Goal: Find specific page/section: Find specific page/section

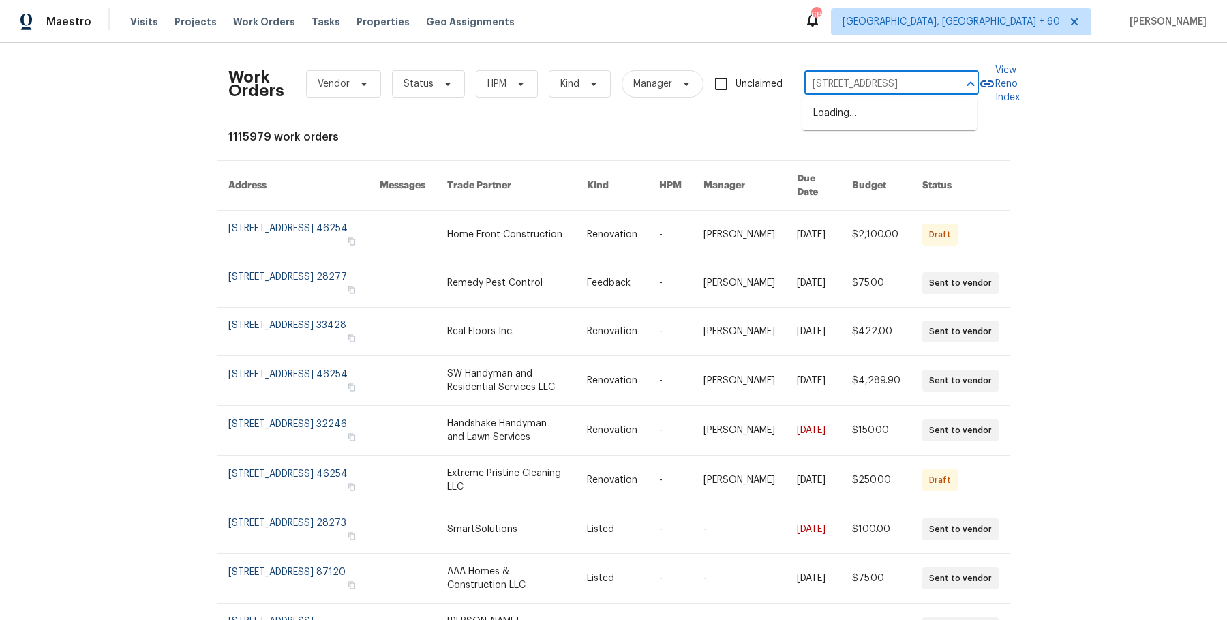
scroll to position [0, 59]
click at [843, 117] on li "[STREET_ADDRESS]" at bounding box center [889, 113] width 175 height 22
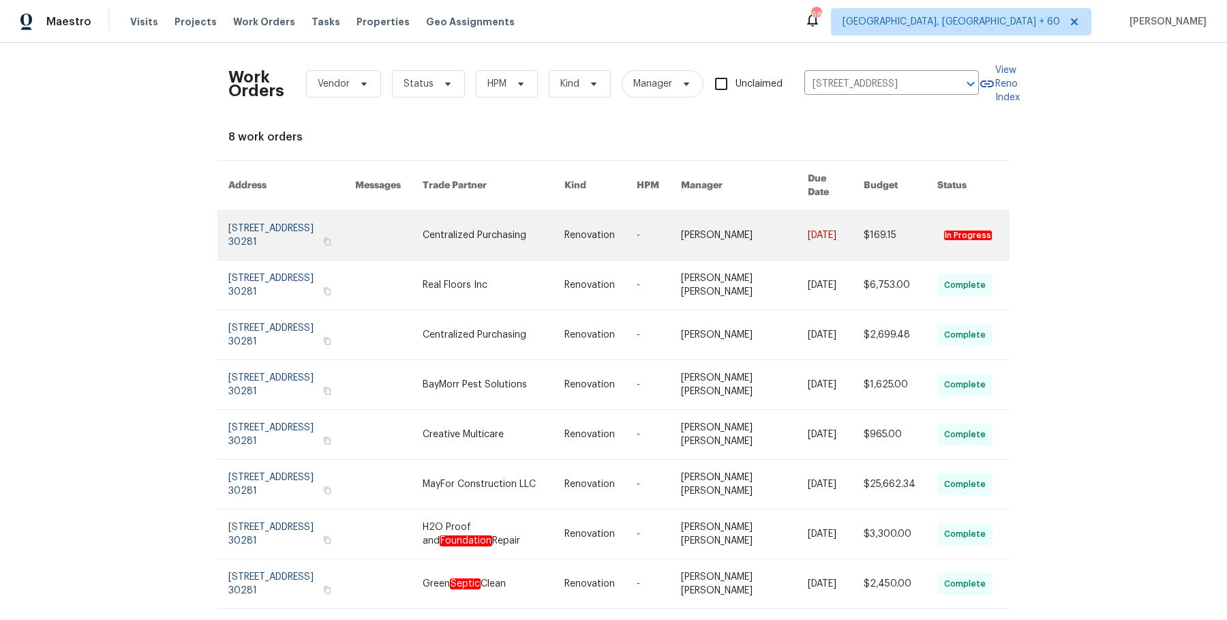
click at [755, 211] on link at bounding box center [744, 235] width 127 height 49
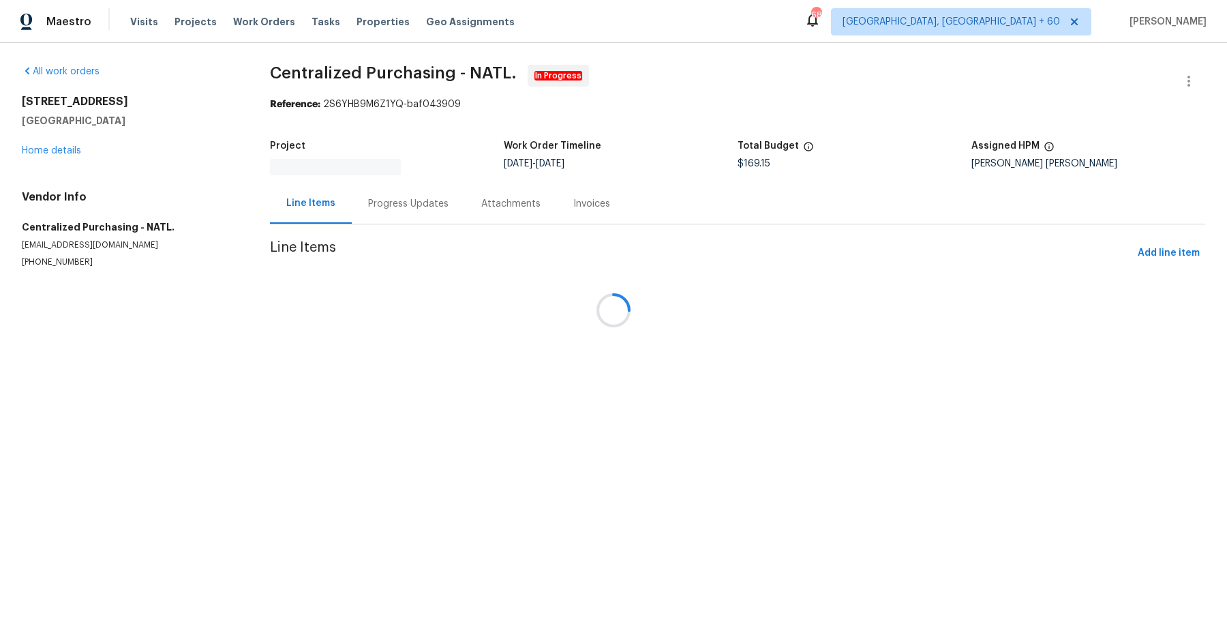
click at [45, 157] on div at bounding box center [613, 310] width 1227 height 620
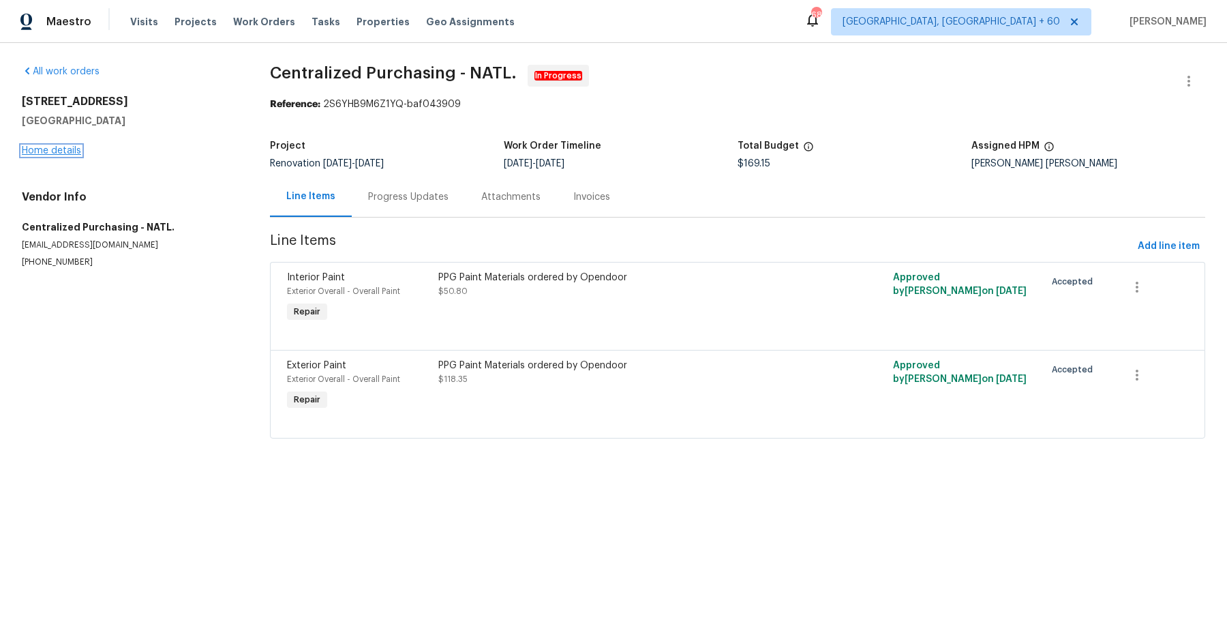
click at [58, 147] on link "Home details" at bounding box center [51, 151] width 59 height 10
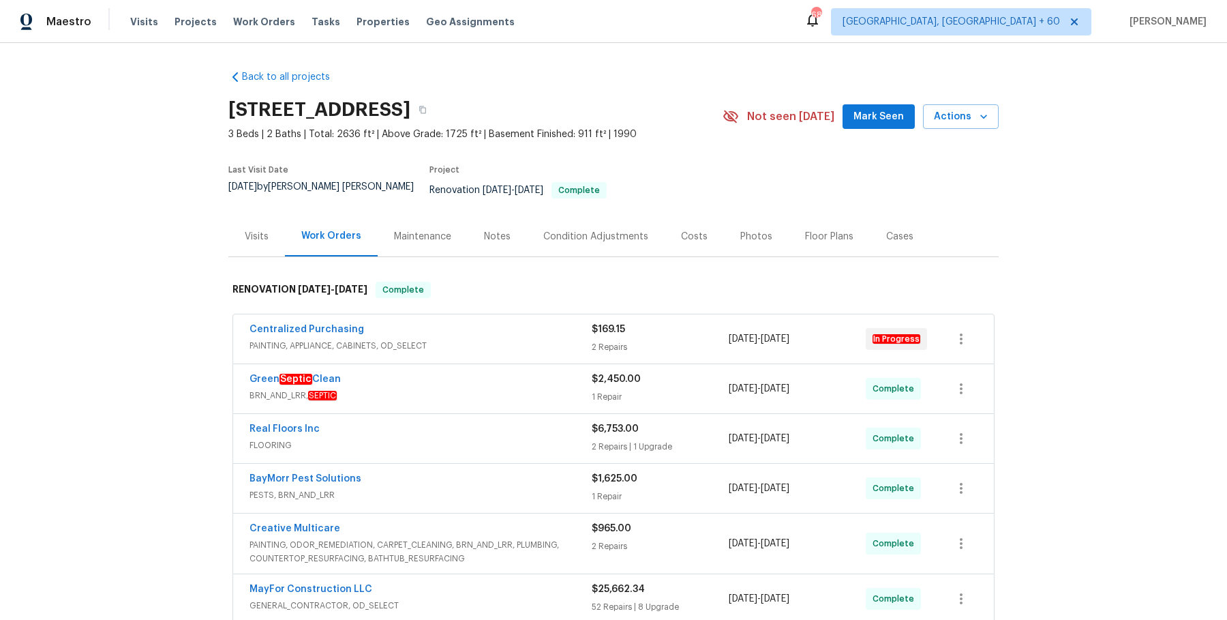
click at [509, 322] on div "Centralized Purchasing" at bounding box center [421, 330] width 342 height 16
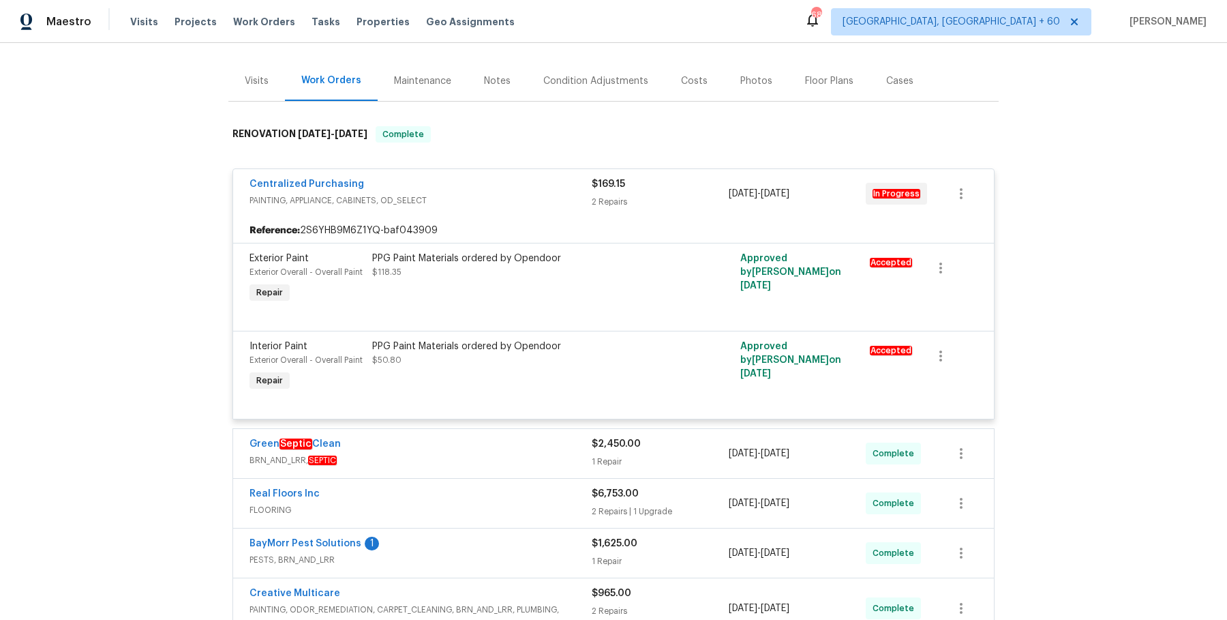
scroll to position [175, 0]
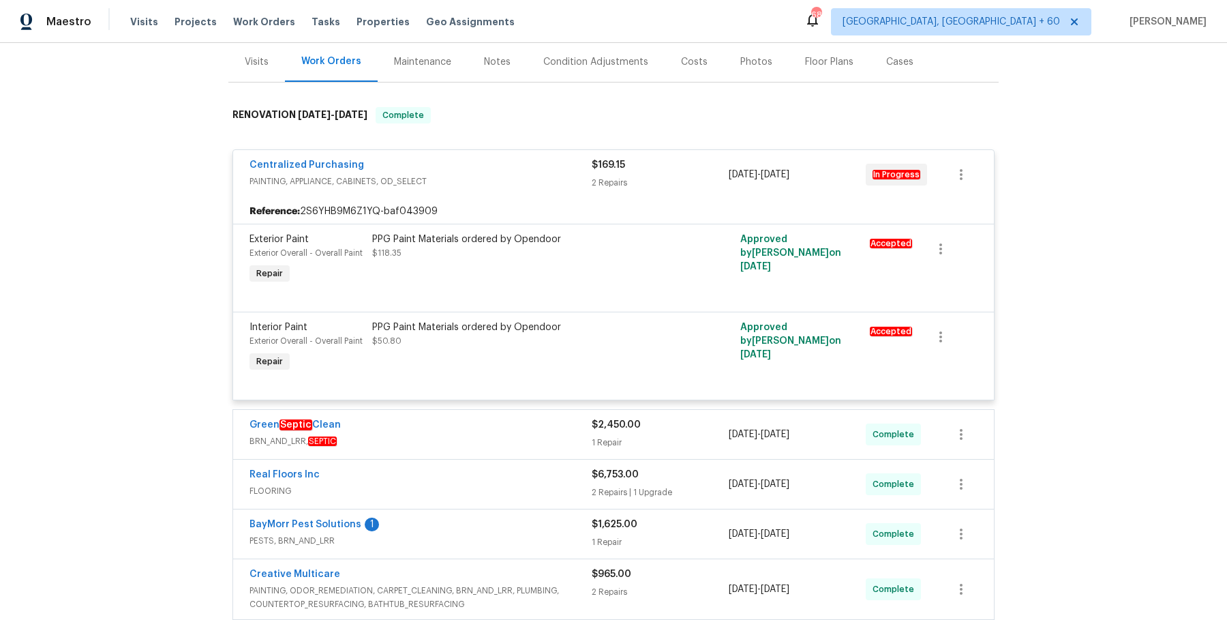
click at [533, 439] on div "Green Septic Clean BRN_AND_LRR, SEPTIC" at bounding box center [421, 434] width 342 height 33
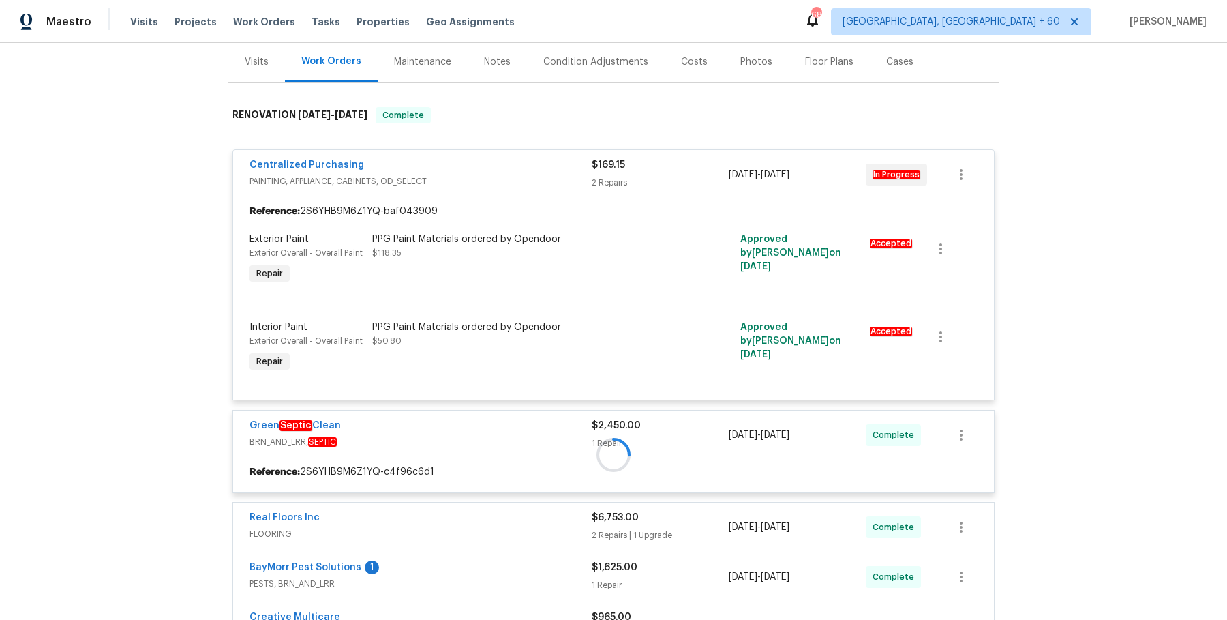
scroll to position [292, 0]
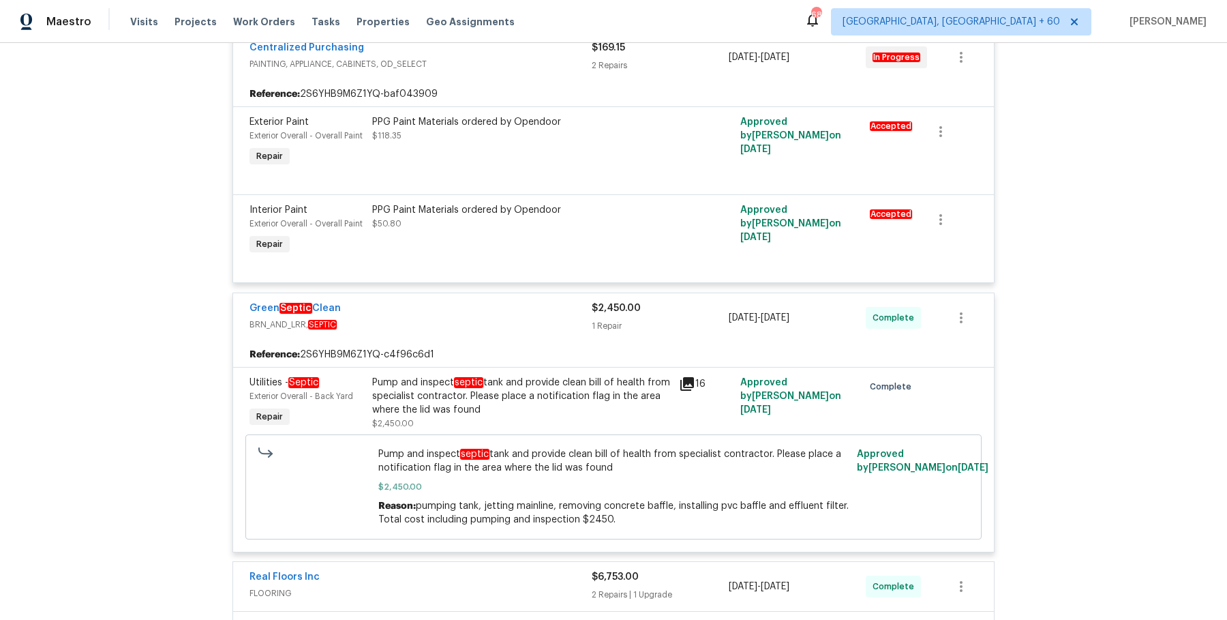
click at [267, 13] on div "Visits Projects Work Orders Tasks Properties Geo Assignments" at bounding box center [330, 21] width 401 height 27
click at [259, 30] on div "Visits Projects Work Orders Tasks Properties Geo Assignments" at bounding box center [330, 21] width 401 height 27
click at [262, 25] on span "Work Orders" at bounding box center [264, 22] width 62 height 14
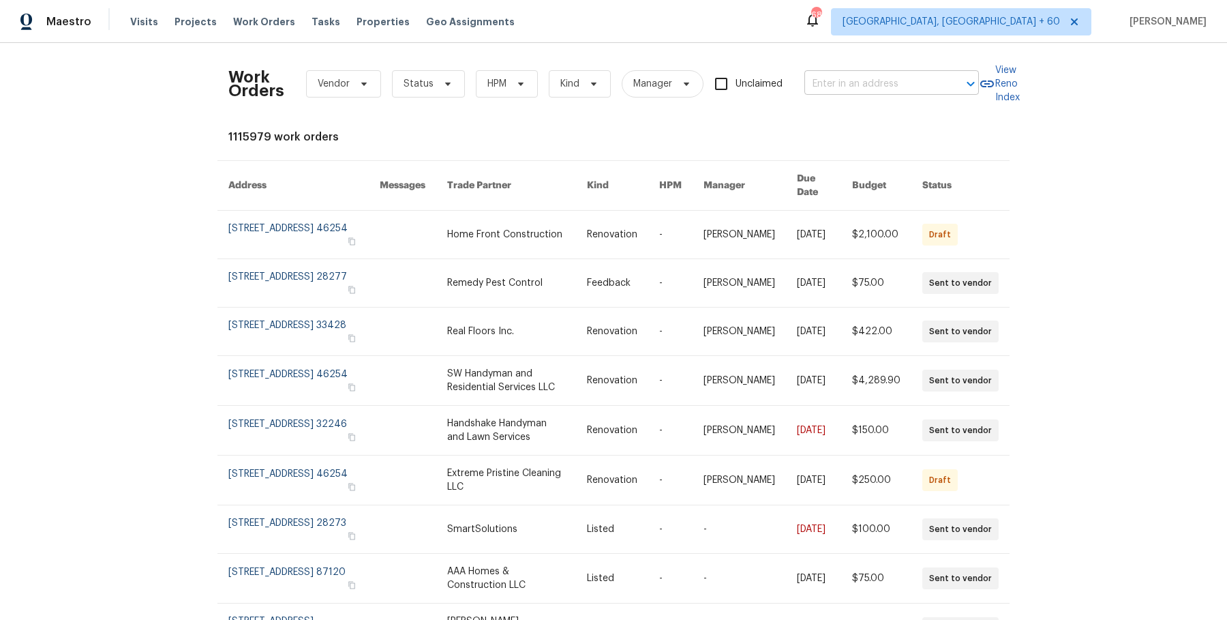
click at [877, 89] on input "text" at bounding box center [872, 84] width 136 height 21
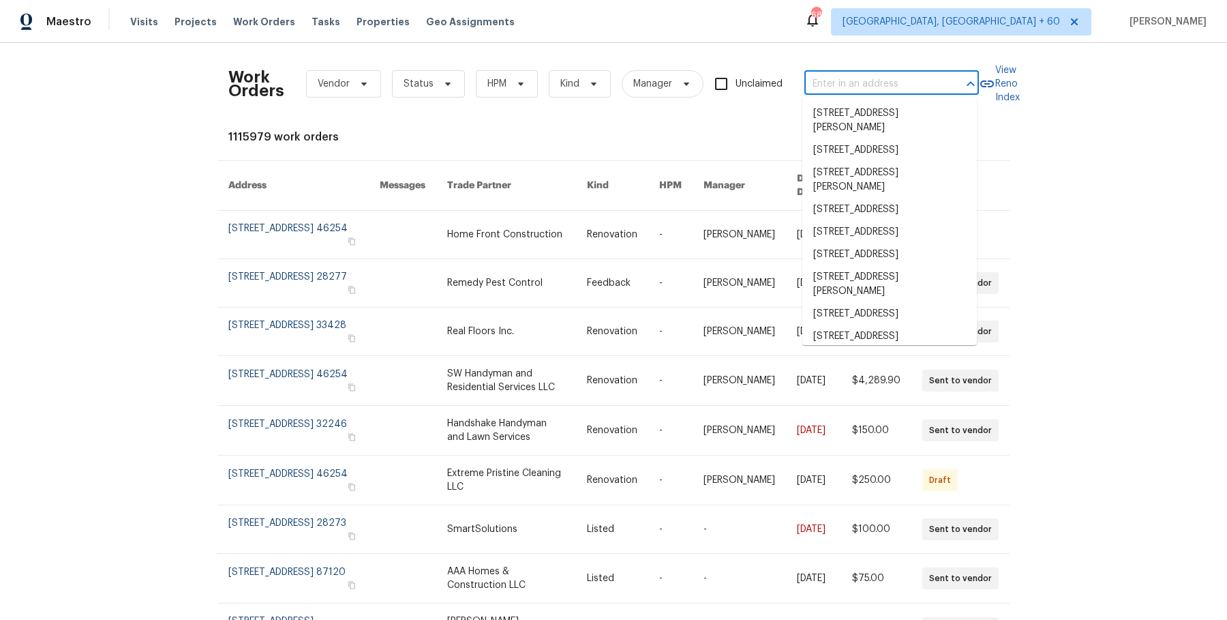
paste input "[STREET_ADDRESS]"
type input "[STREET_ADDRESS]"
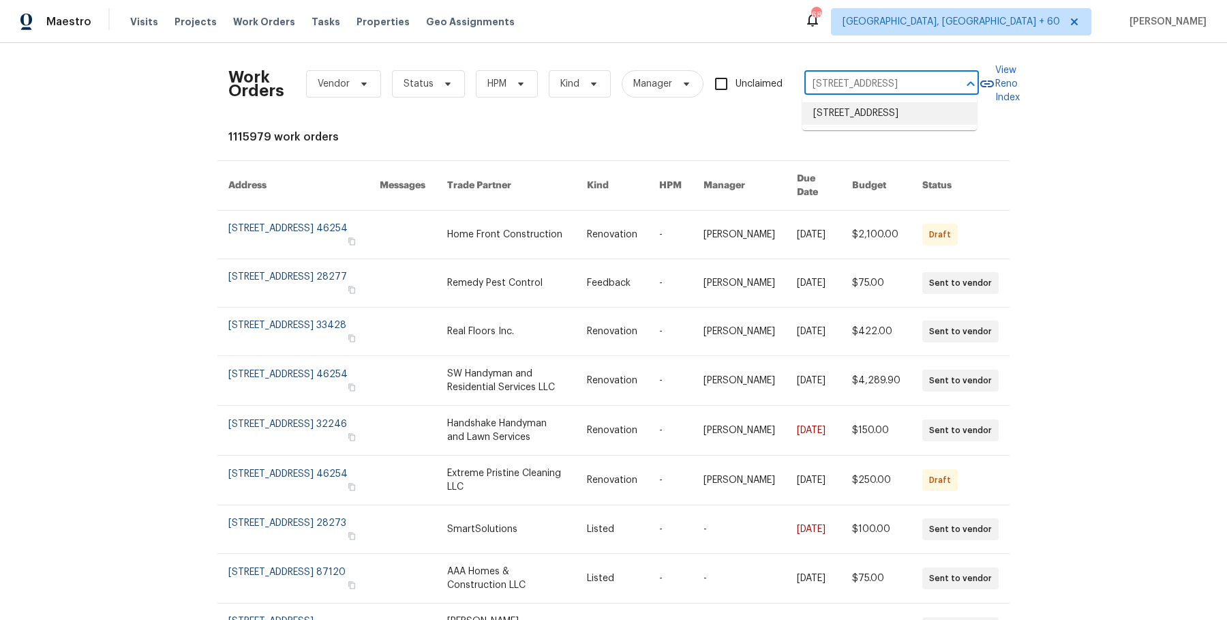
click at [871, 115] on li "[STREET_ADDRESS]" at bounding box center [889, 113] width 175 height 22
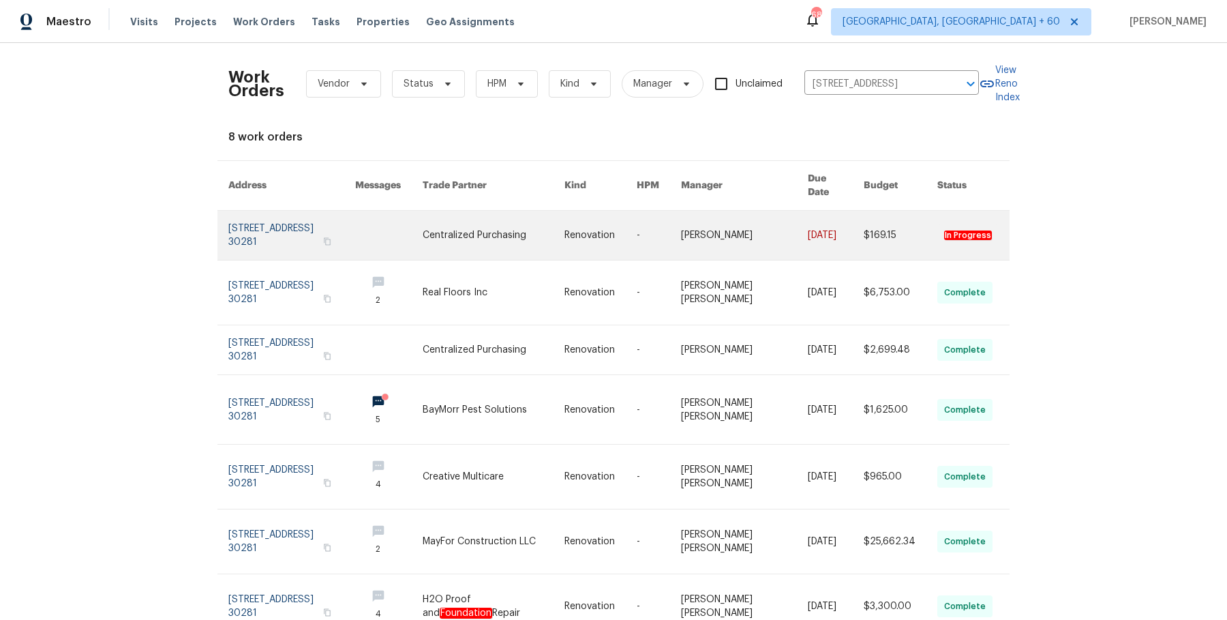
click at [767, 220] on link at bounding box center [744, 235] width 127 height 49
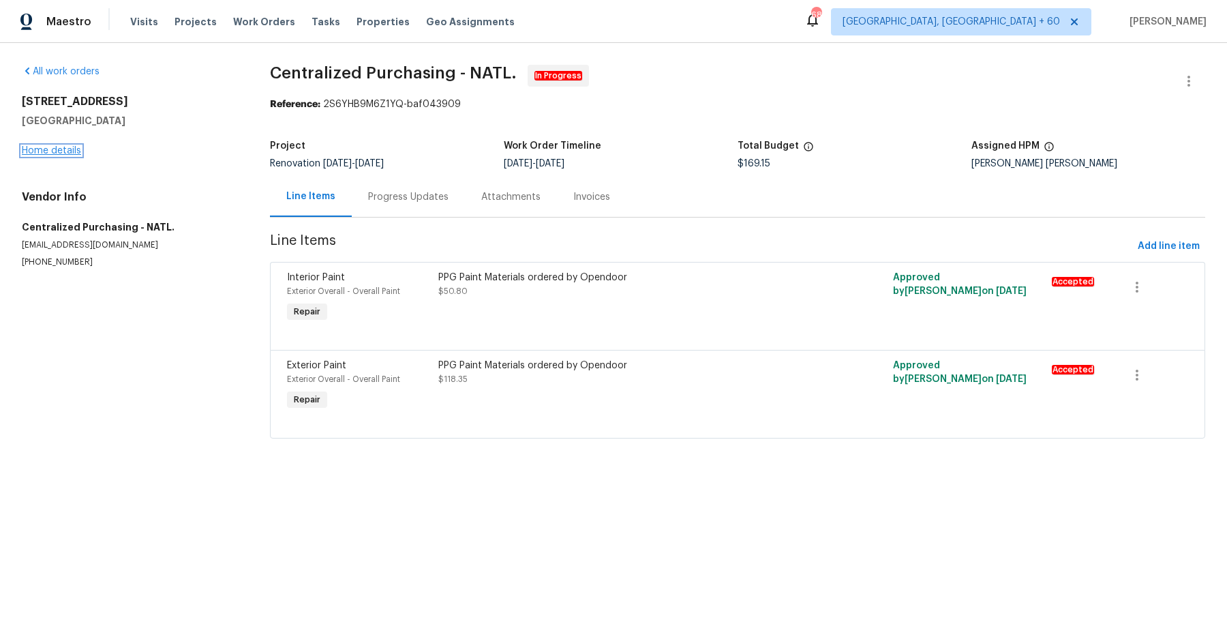
click at [69, 150] on link "Home details" at bounding box center [51, 151] width 59 height 10
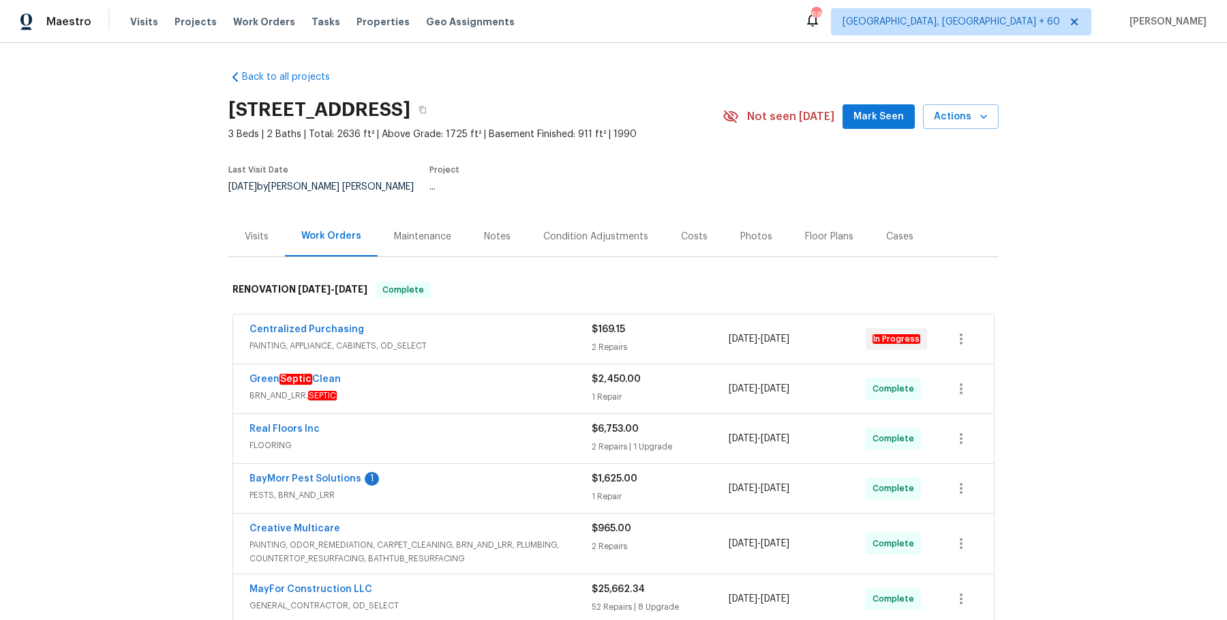
click at [530, 339] on span "PAINTING, APPLIANCE, CABINETS, OD_SELECT" at bounding box center [421, 346] width 342 height 14
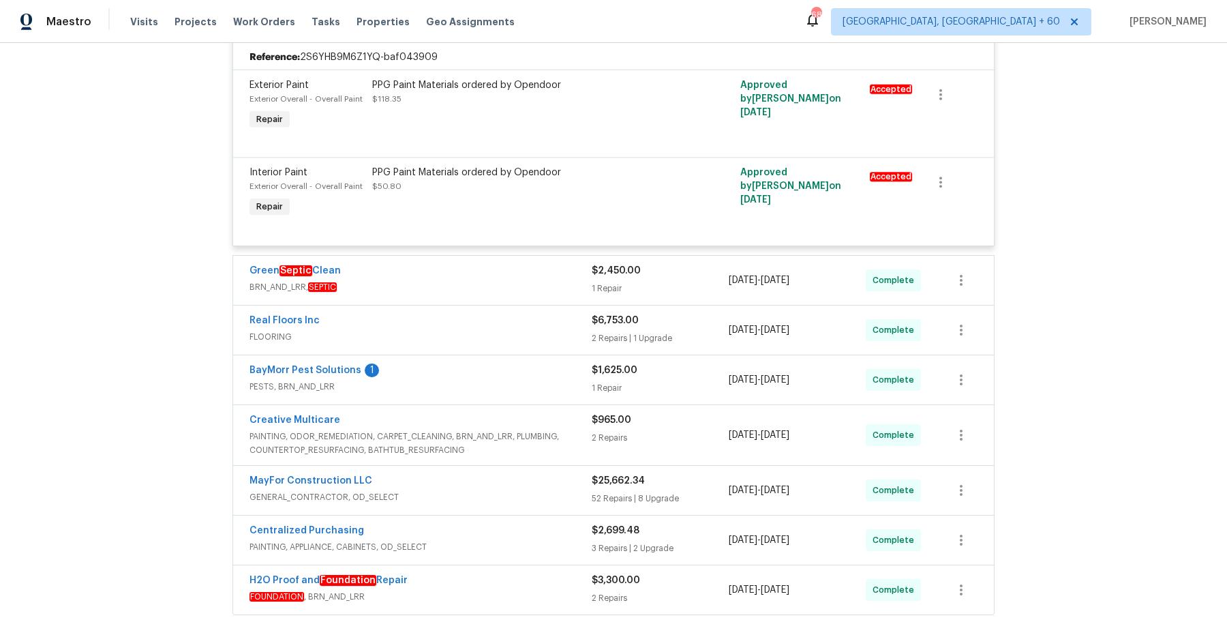
scroll to position [397, 0]
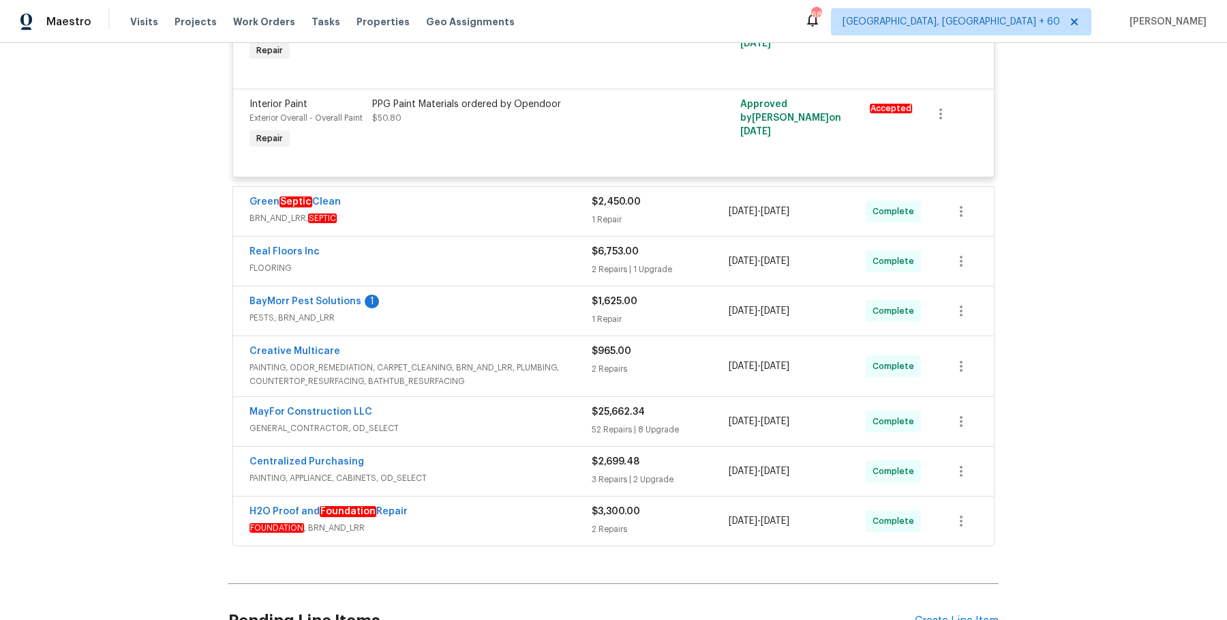
click at [578, 198] on div "Green Septic Clean" at bounding box center [421, 203] width 342 height 16
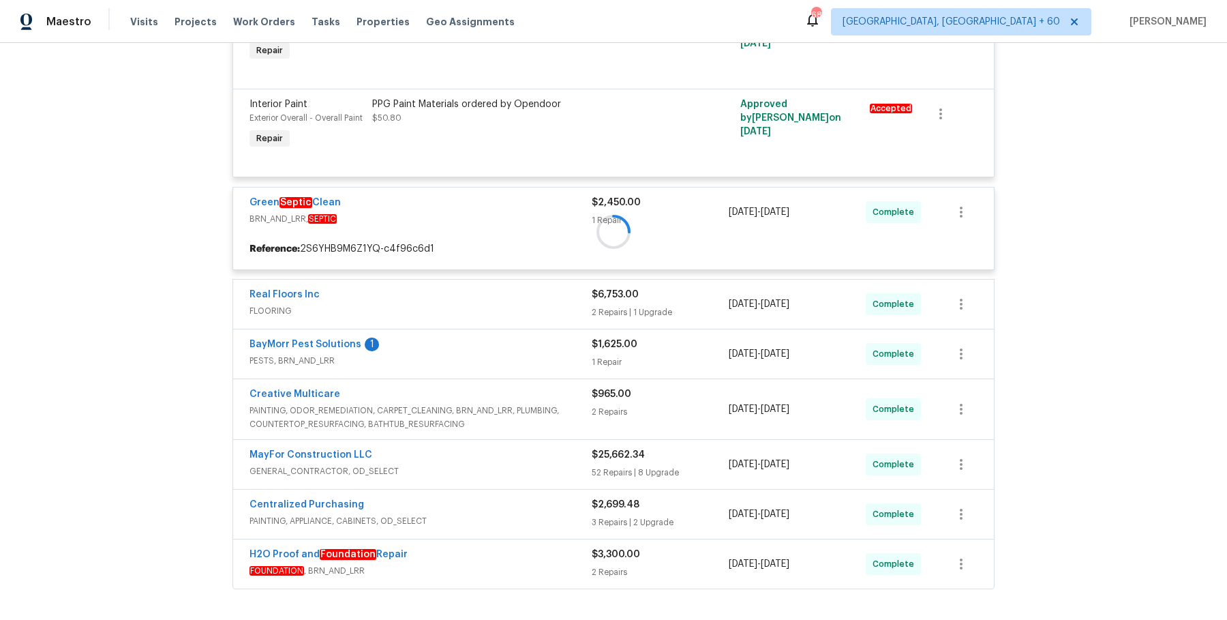
scroll to position [512, 0]
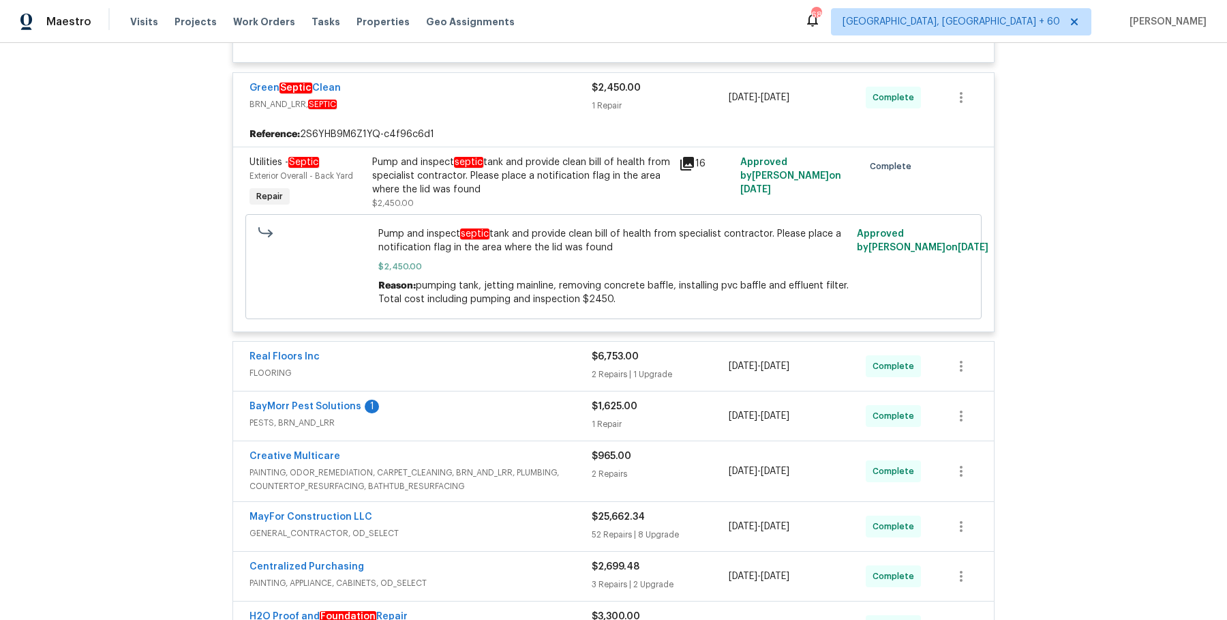
click at [528, 371] on div "Real Floors Inc FLOORING" at bounding box center [421, 366] width 342 height 33
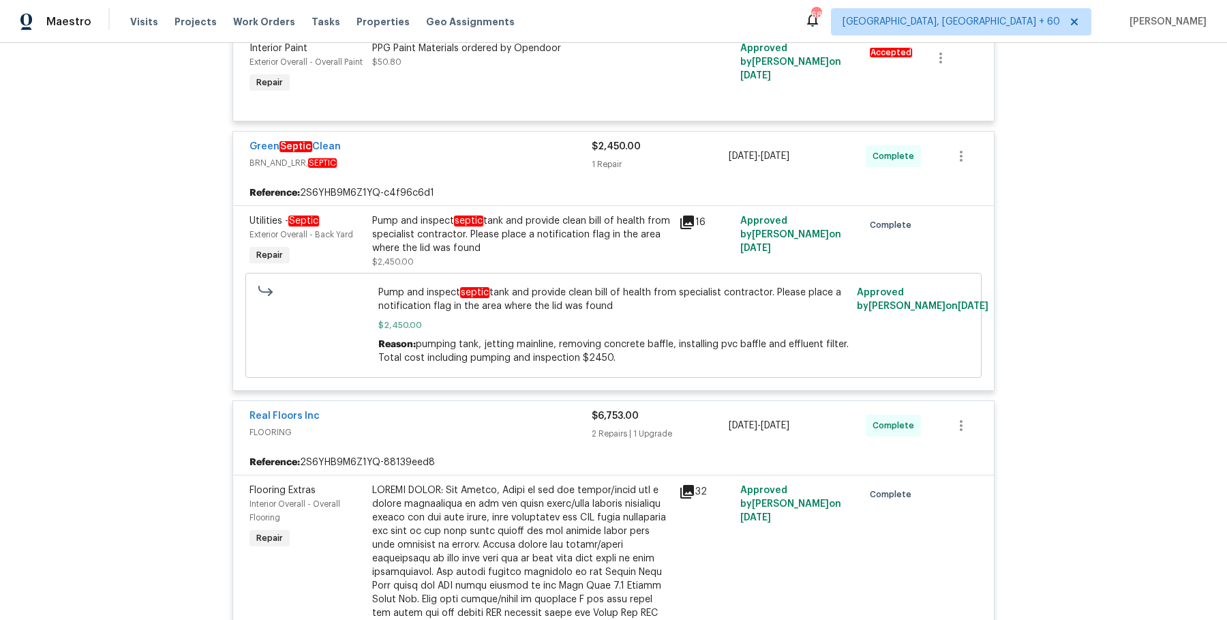
scroll to position [1449, 0]
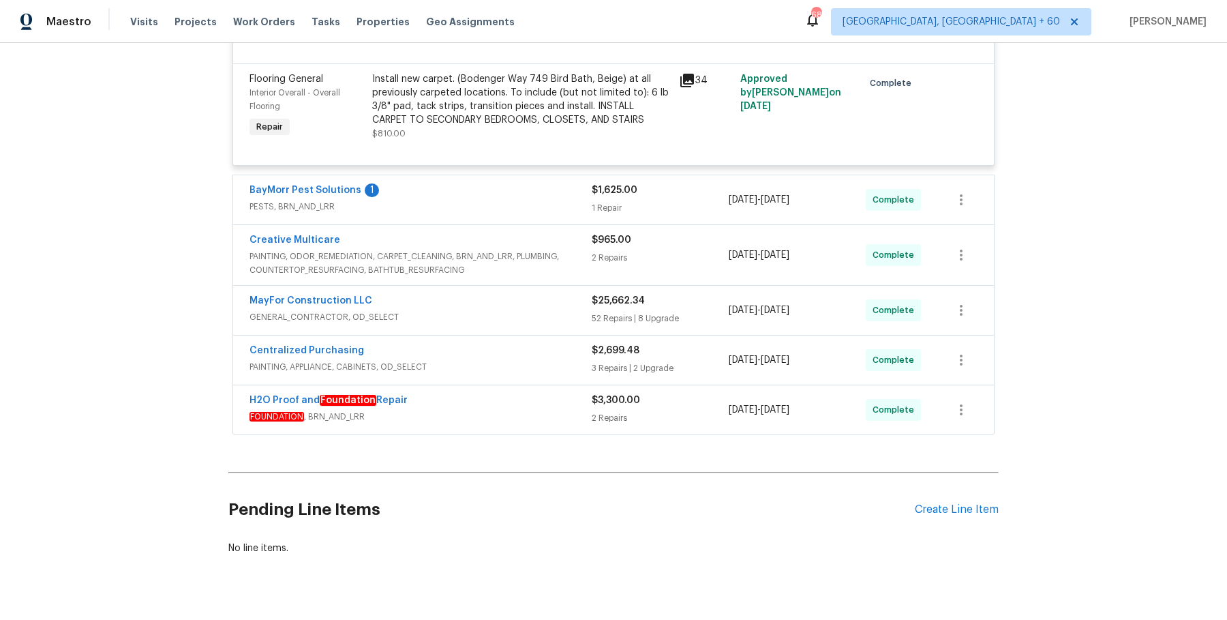
click at [579, 200] on span "PESTS, BRN_AND_LRR" at bounding box center [421, 207] width 342 height 14
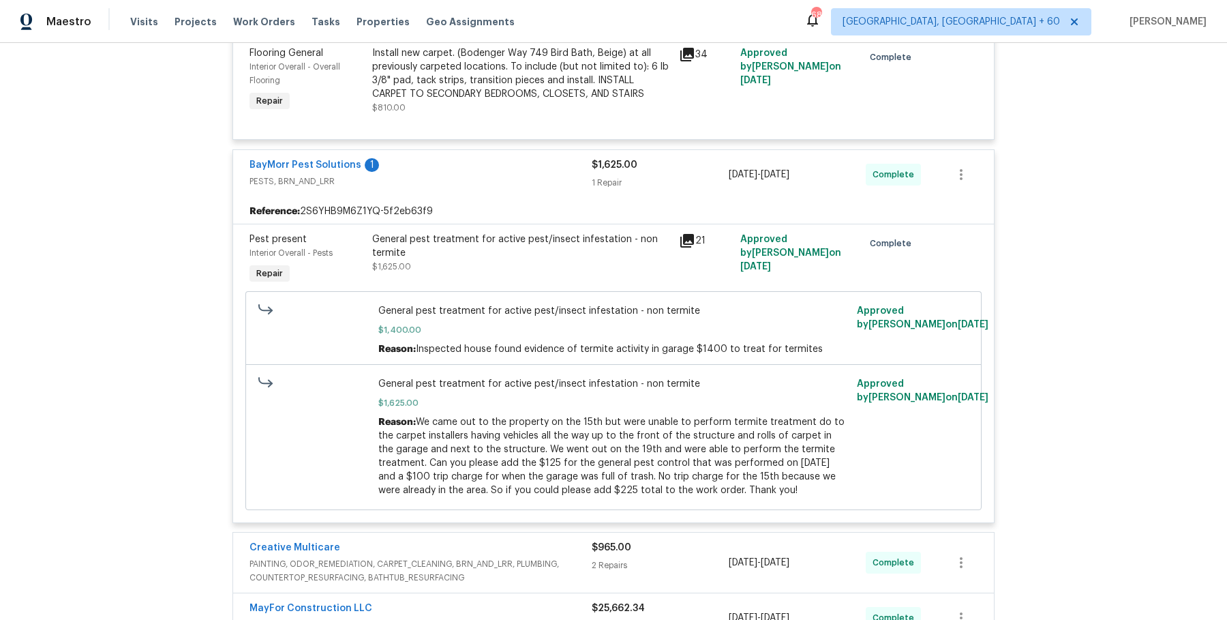
scroll to position [1783, 0]
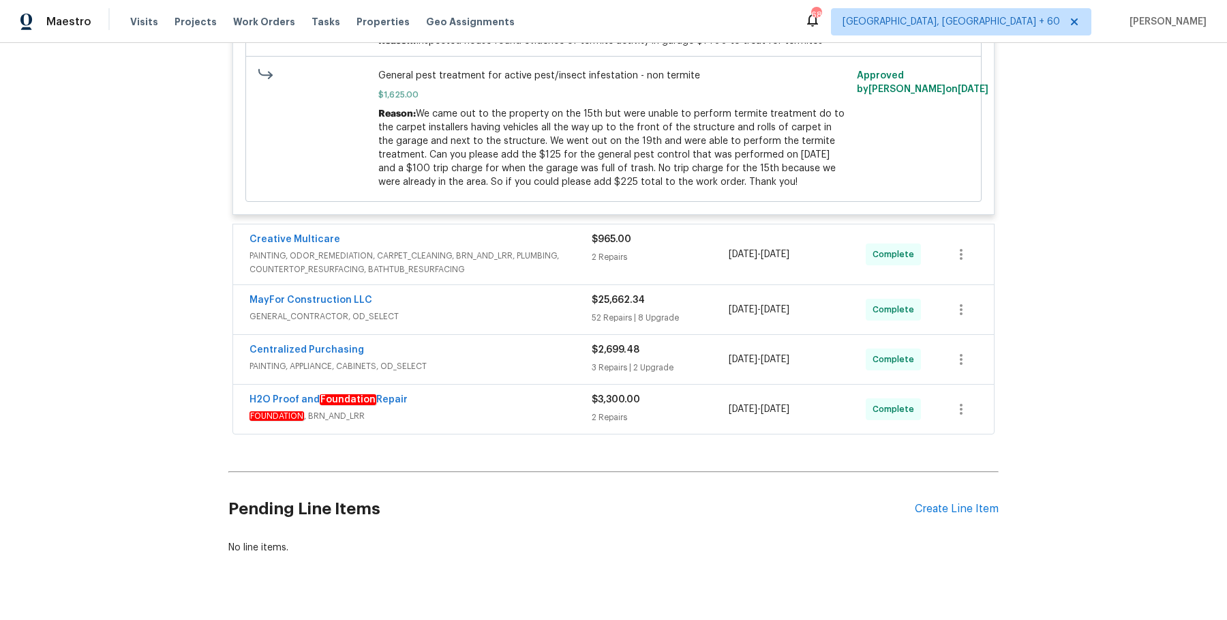
click at [543, 232] on div "Creative Multicare" at bounding box center [421, 240] width 342 height 16
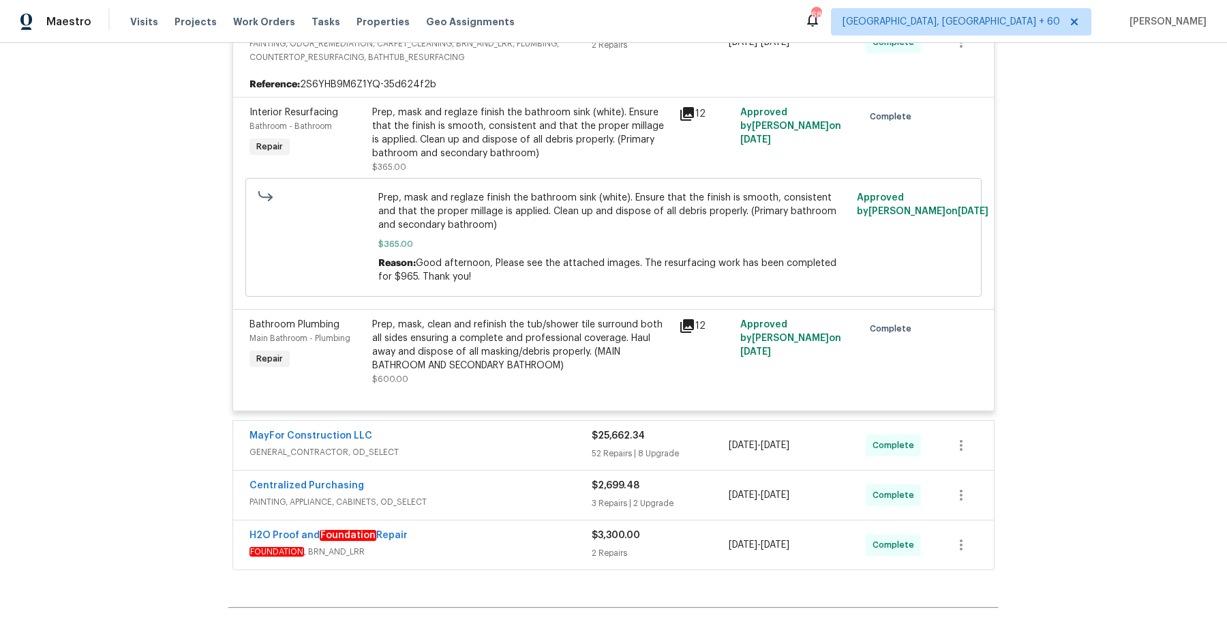
scroll to position [2132, 0]
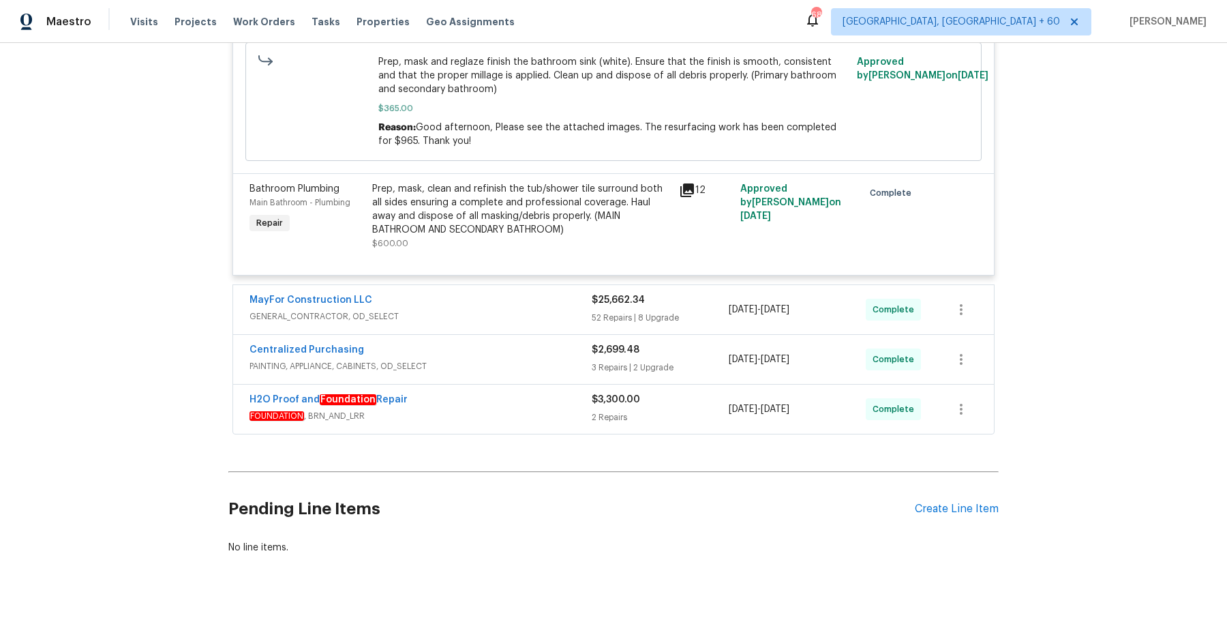
click at [552, 310] on span "GENERAL_CONTRACTOR, OD_SELECT" at bounding box center [421, 317] width 342 height 14
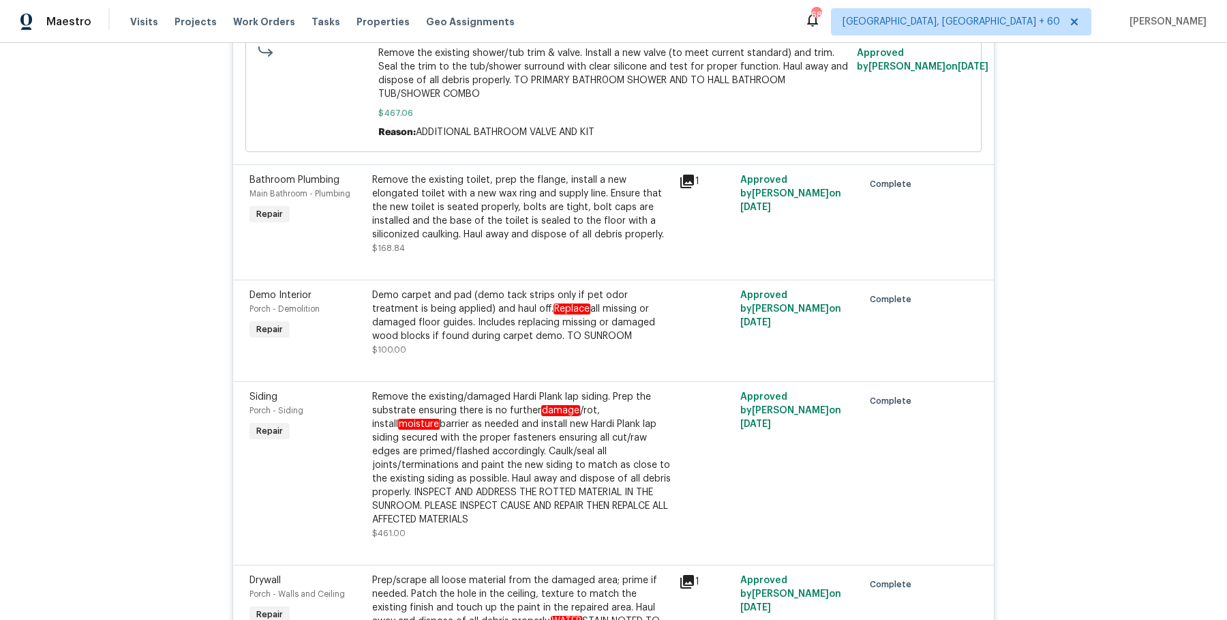
scroll to position [10763, 0]
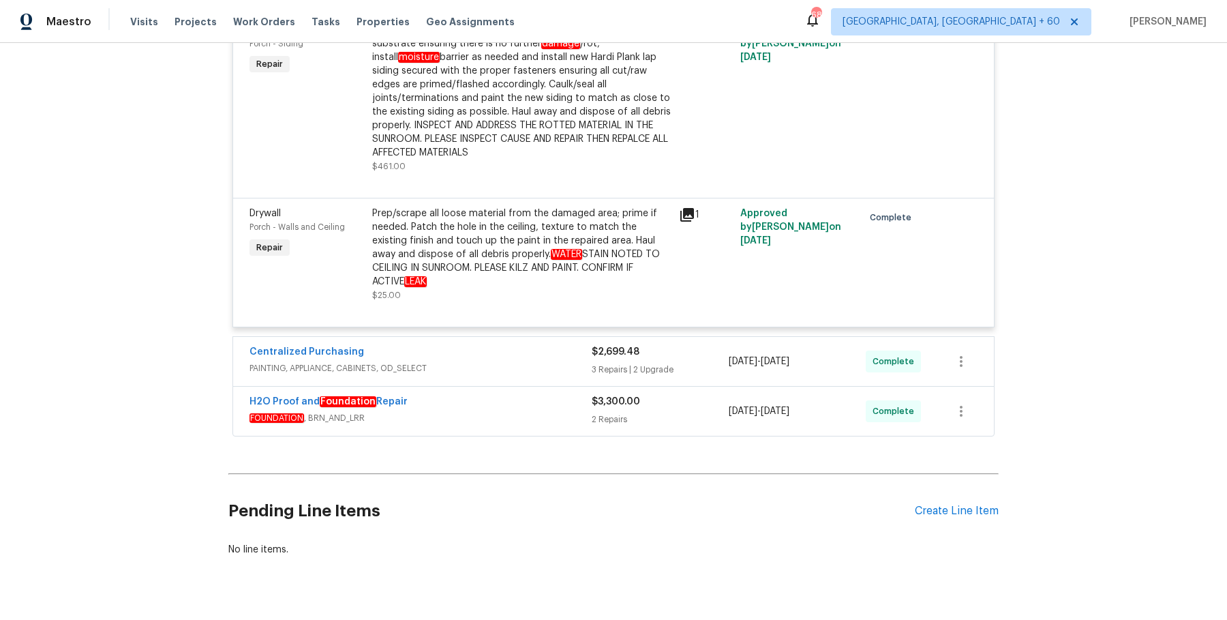
click at [564, 361] on span "PAINTING, APPLIANCE, CABINETS, OD_SELECT" at bounding box center [421, 368] width 342 height 14
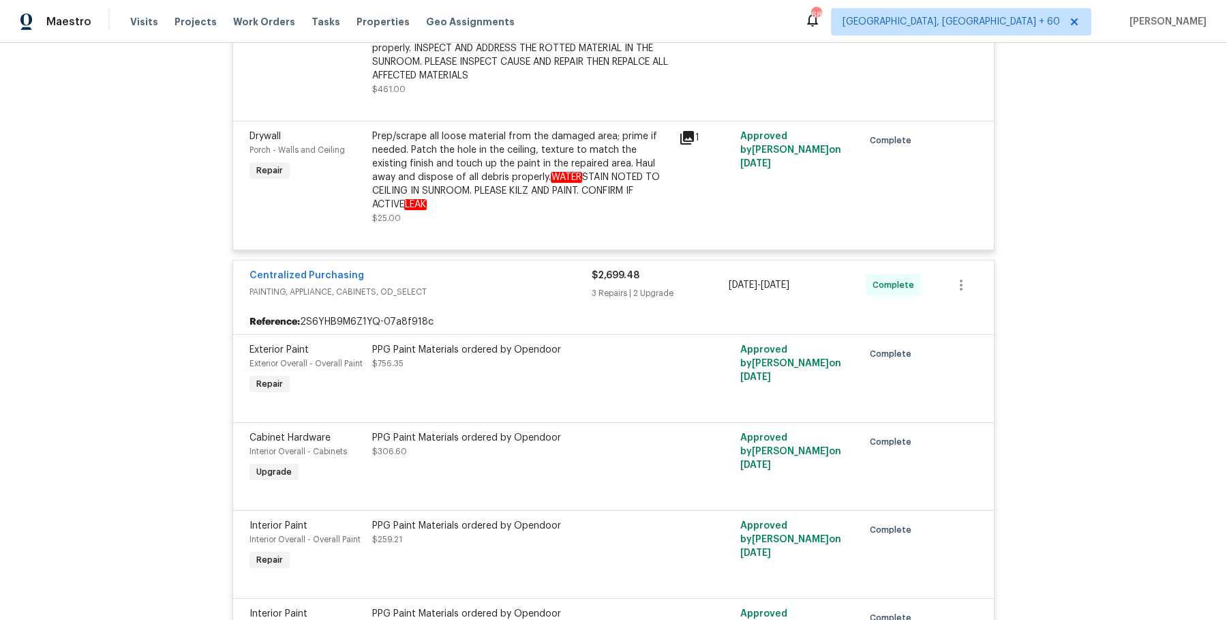
scroll to position [11239, 0]
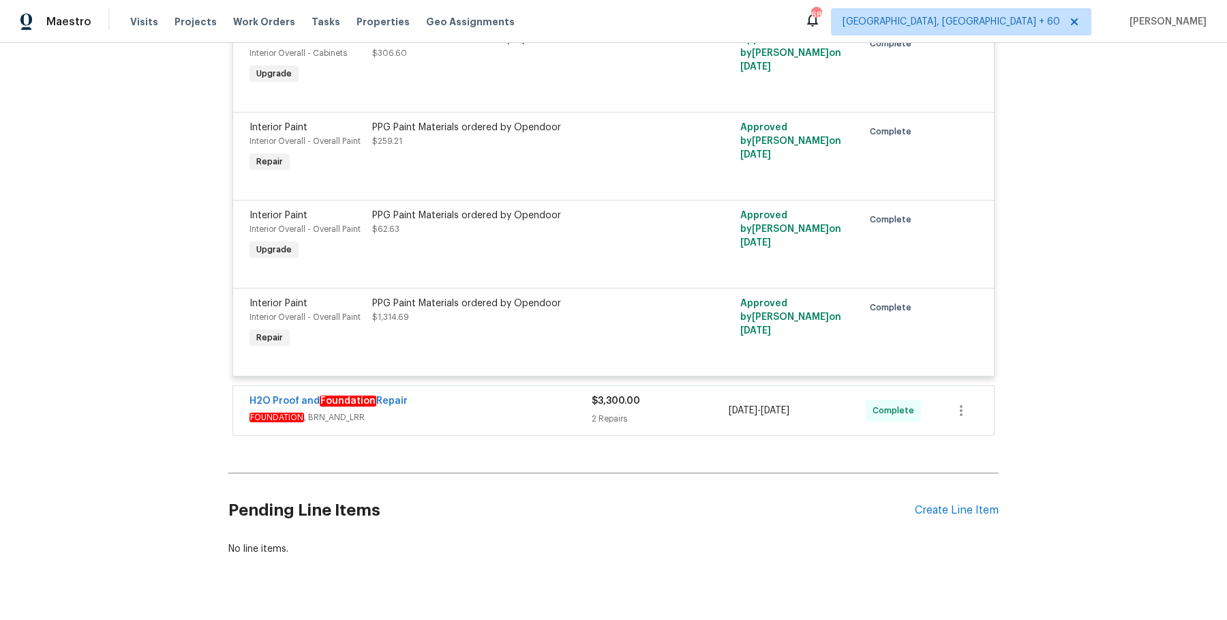
click at [539, 394] on div "H2O Proof and Foundation Repair" at bounding box center [421, 402] width 342 height 16
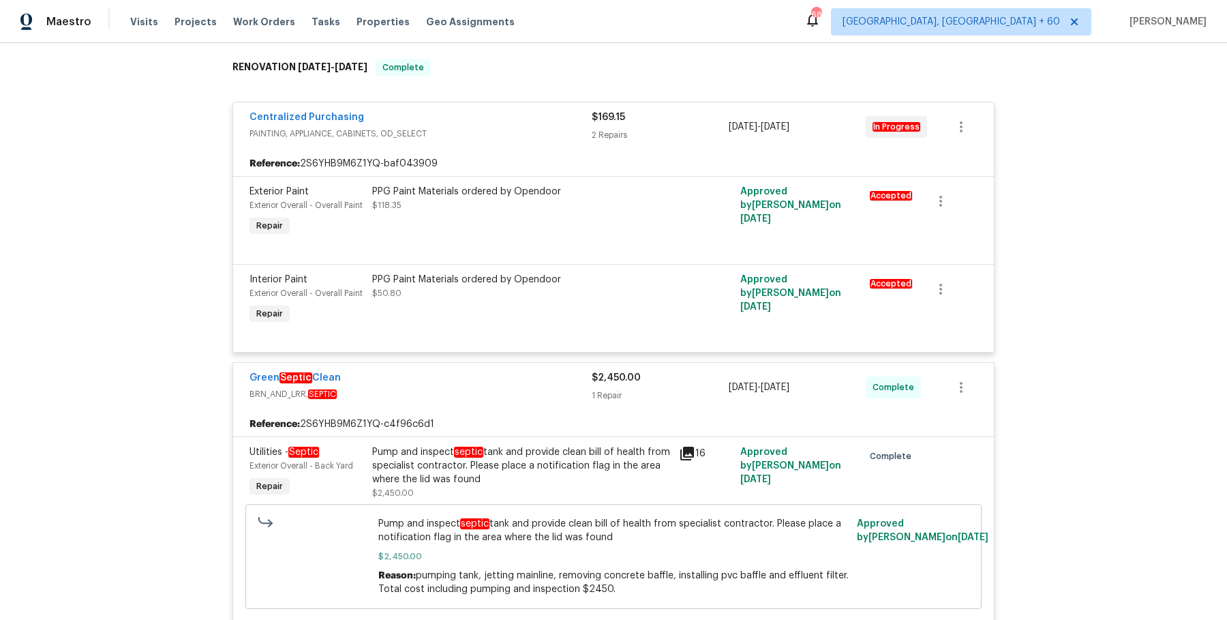
scroll to position [0, 0]
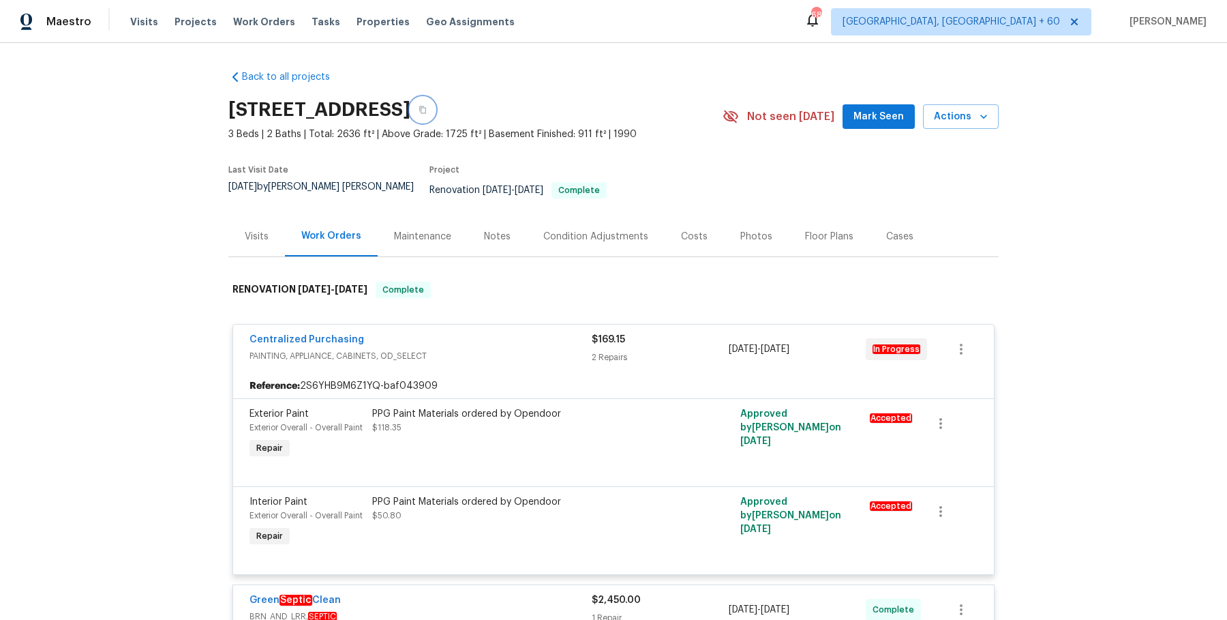
click at [435, 97] on button "button" at bounding box center [422, 109] width 25 height 25
click at [435, 108] on button "button" at bounding box center [422, 109] width 25 height 25
click at [435, 99] on button "button" at bounding box center [422, 109] width 25 height 25
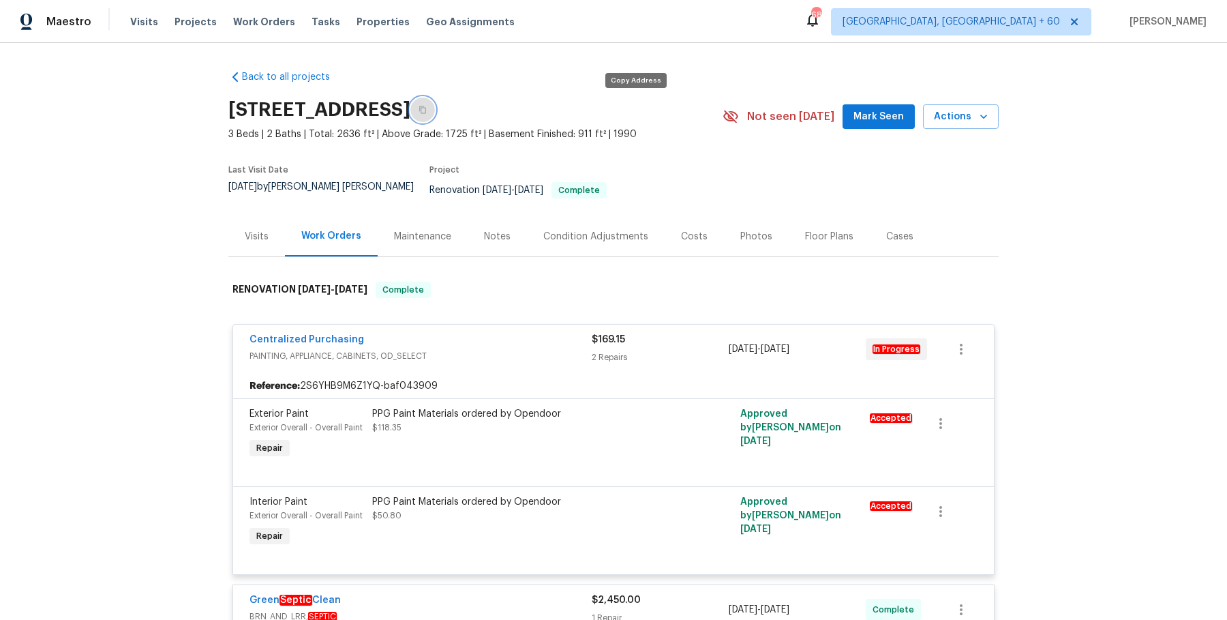
click at [435, 99] on button "button" at bounding box center [422, 109] width 25 height 25
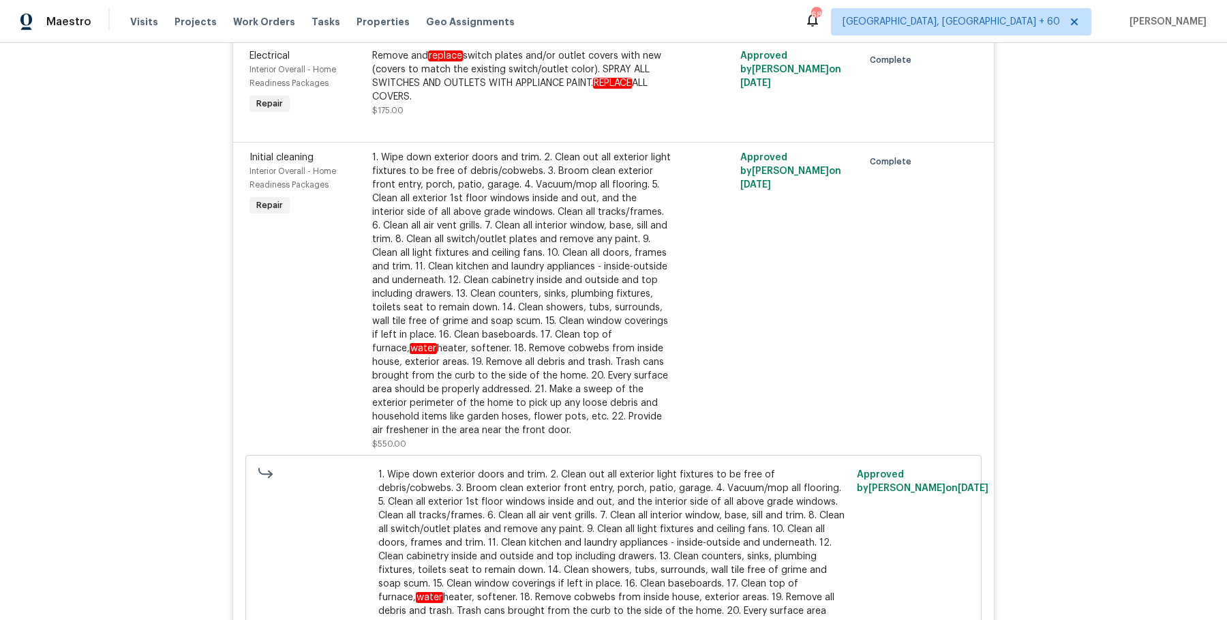
scroll to position [258, 0]
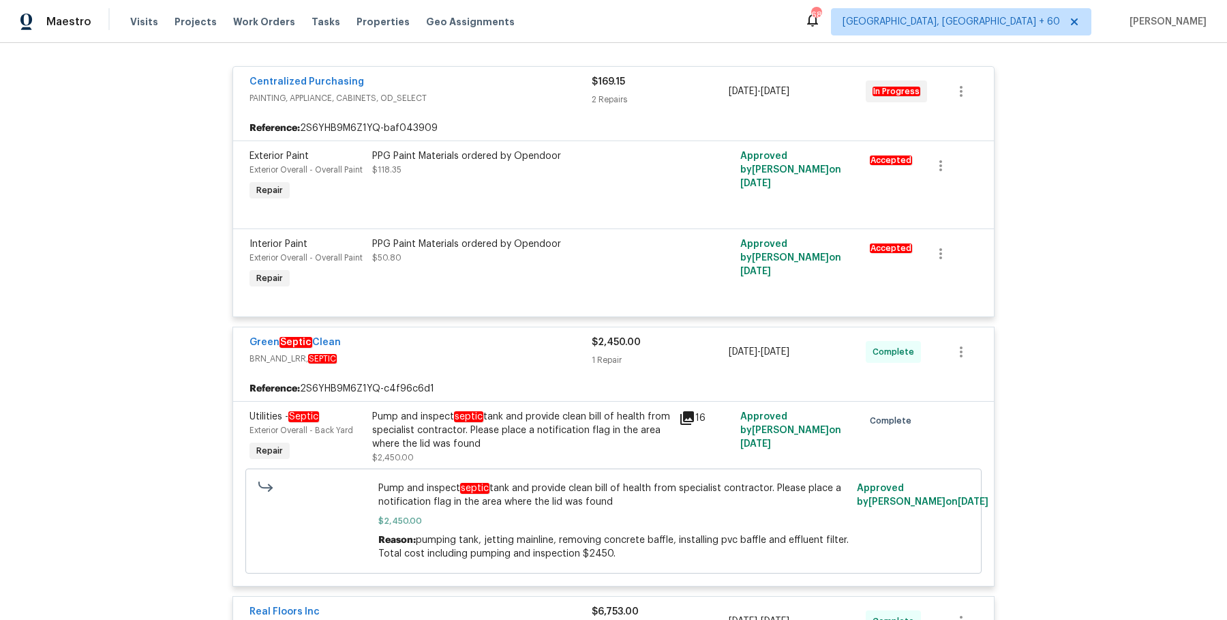
click at [397, 421] on div "Pump and inspect septic tank and provide clean bill of health from specialist c…" at bounding box center [521, 430] width 299 height 41
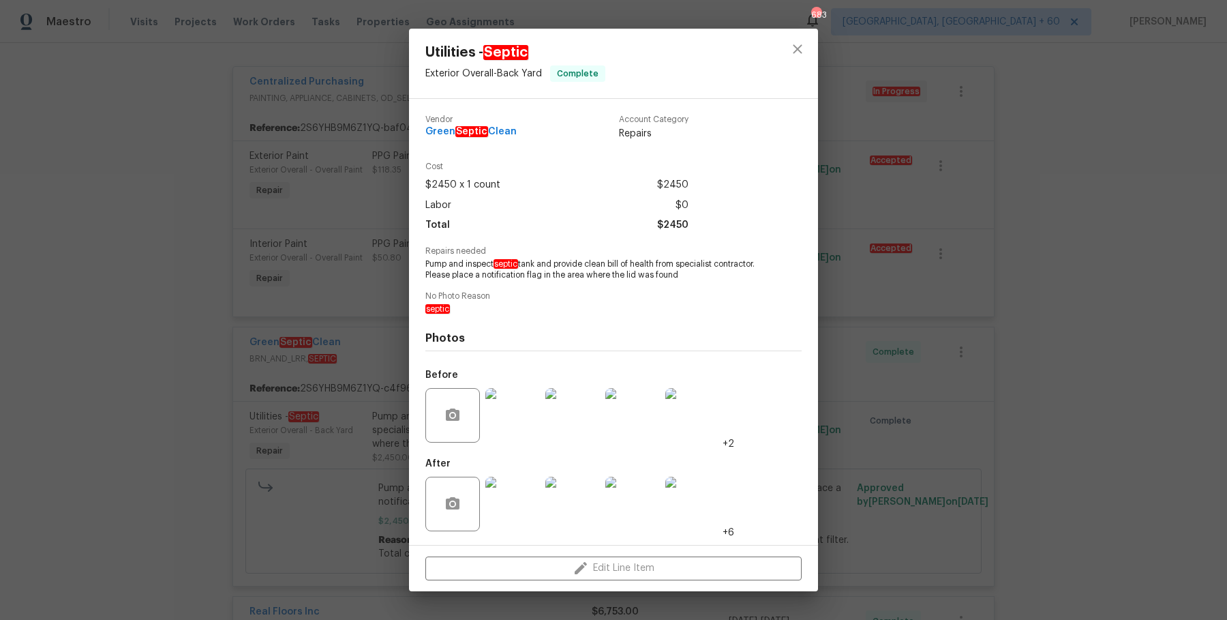
click at [529, 419] on img at bounding box center [512, 415] width 55 height 55
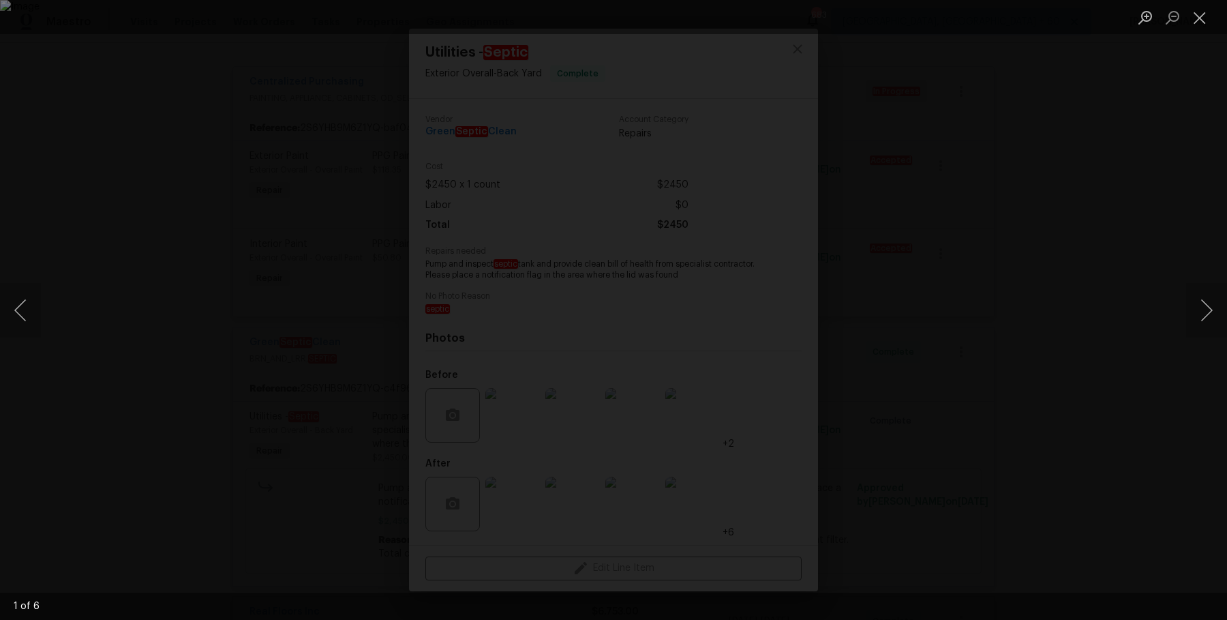
click at [1085, 269] on div "Lightbox" at bounding box center [613, 310] width 1227 height 620
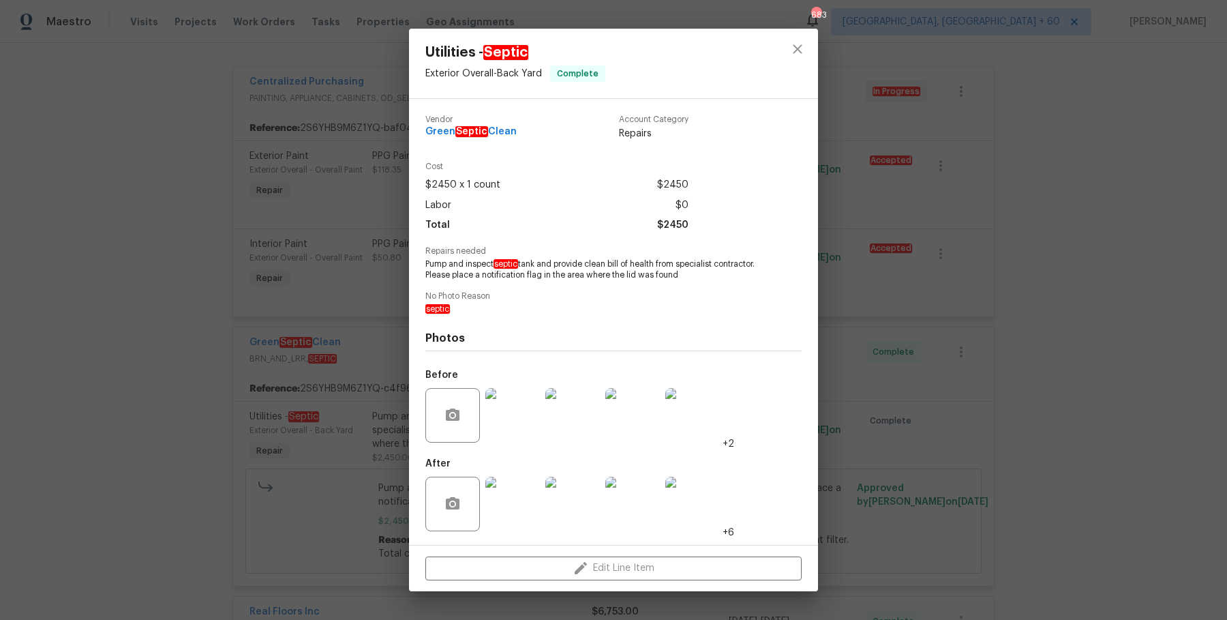
click at [524, 494] on img at bounding box center [512, 504] width 55 height 55
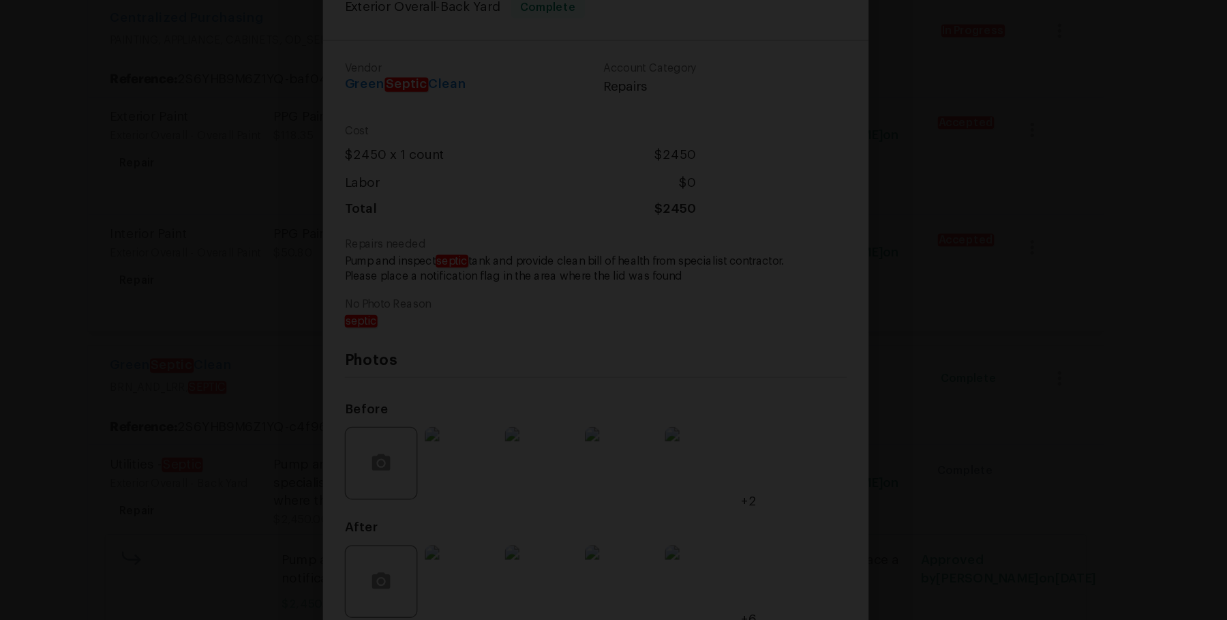
click at [648, 269] on img "Lightbox" at bounding box center [624, 342] width 1169 height 590
click at [1026, 388] on div "Lightbox" at bounding box center [613, 310] width 1227 height 620
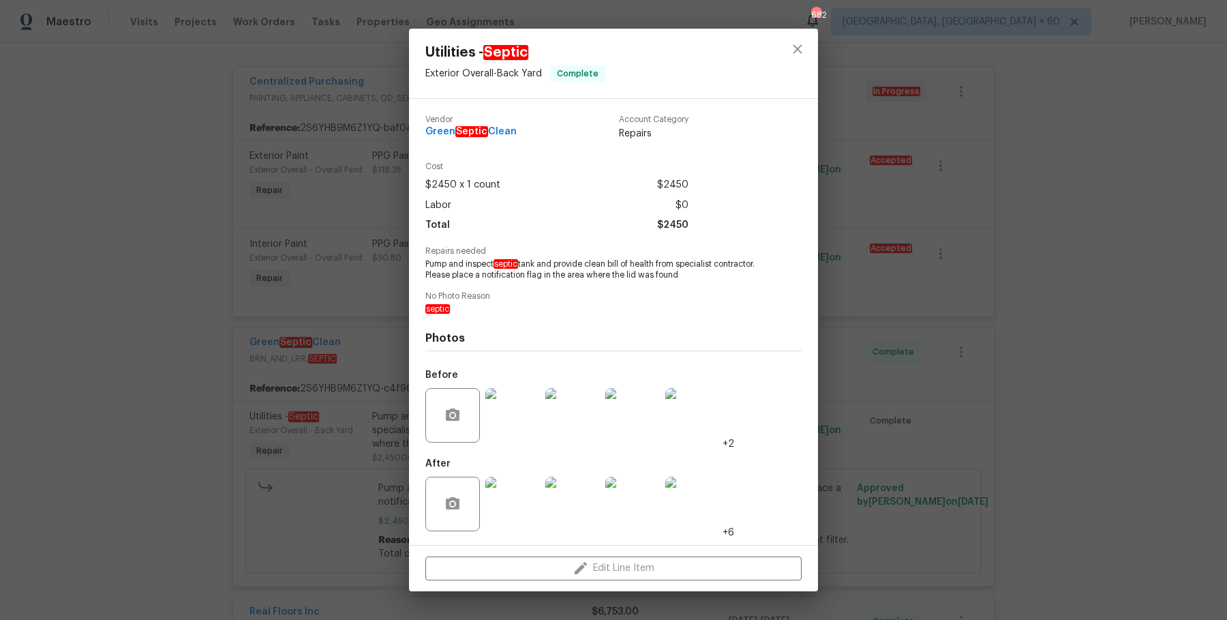
click at [959, 262] on div "Utilities - Septic Exterior Overall - Back Yard Complete Vendor Green Septic Cl…" at bounding box center [613, 310] width 1227 height 620
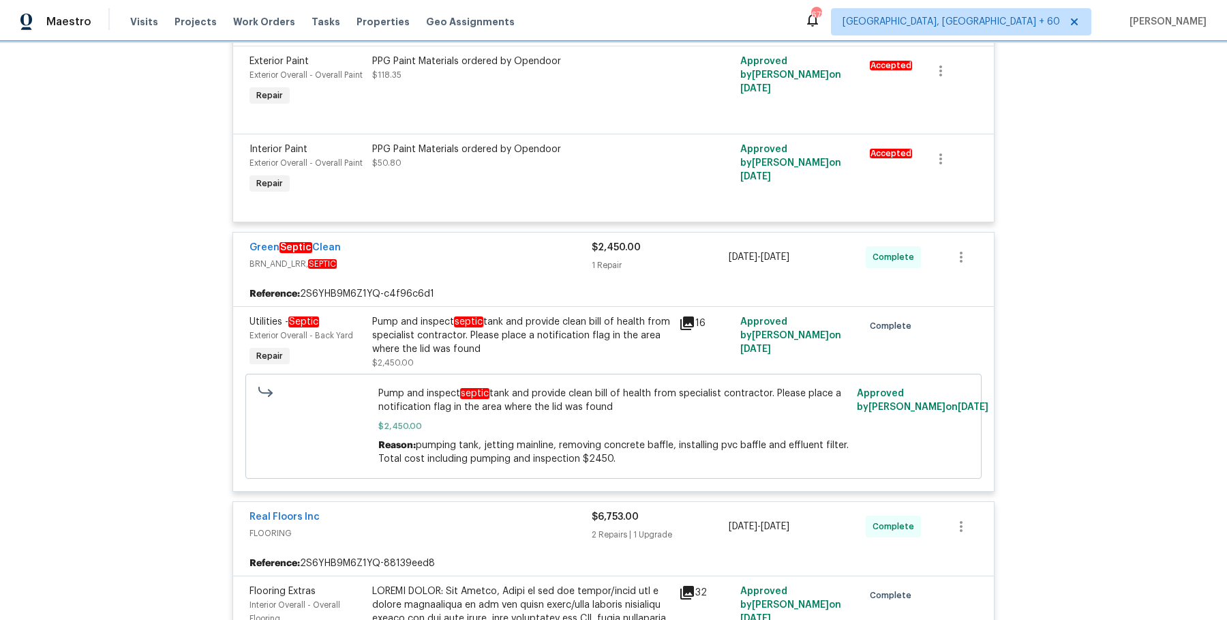
scroll to position [376, 0]
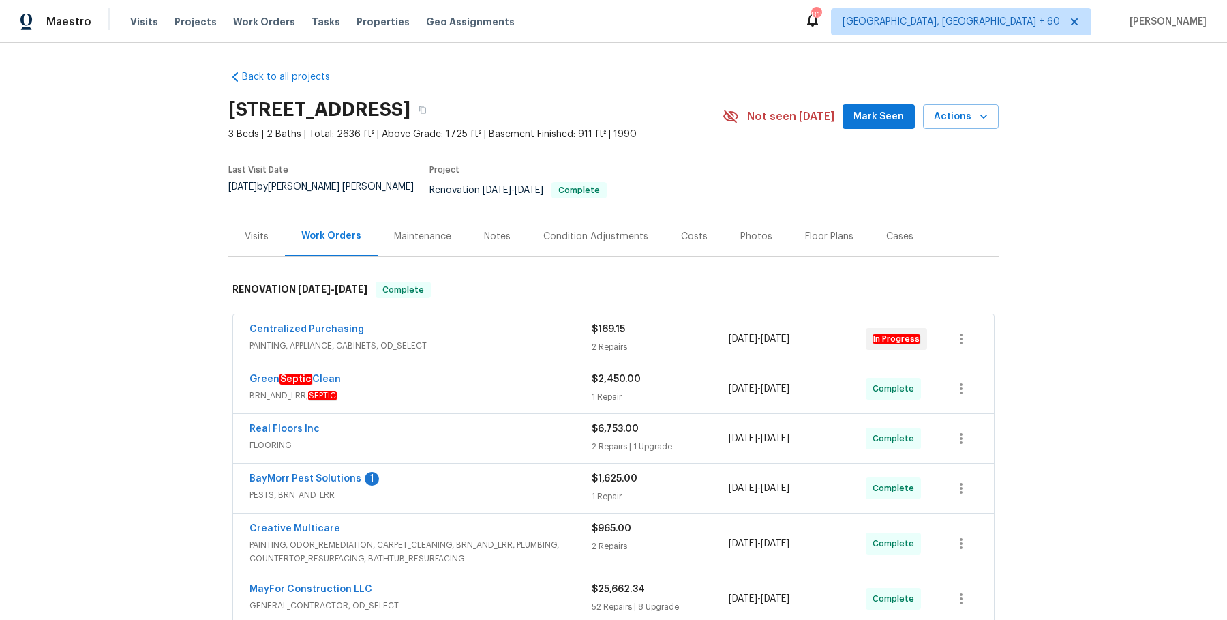
click at [277, 235] on div "Visits" at bounding box center [256, 236] width 57 height 40
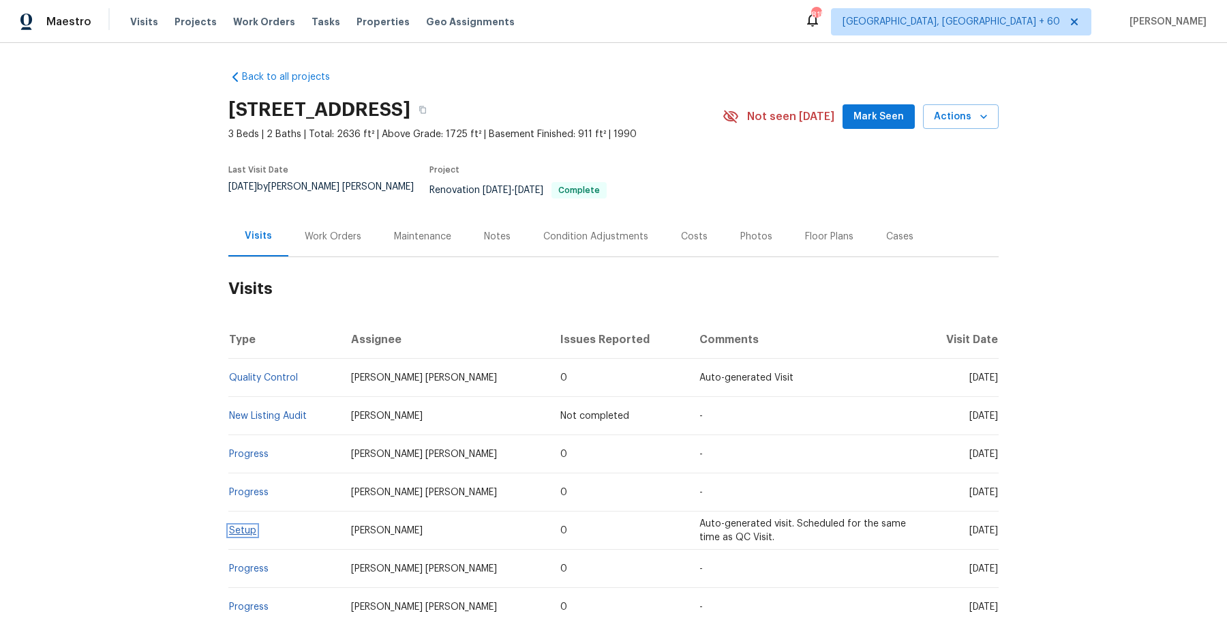
click at [252, 526] on link "Setup" at bounding box center [242, 531] width 27 height 10
